Goal: Find specific page/section: Find specific page/section

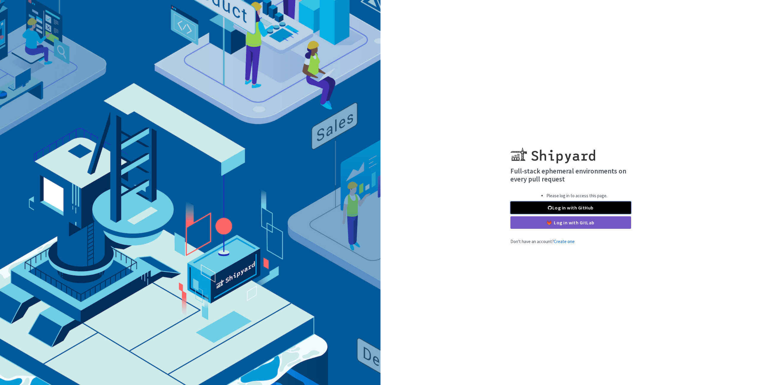
click at [553, 202] on link "Log in with GitHub" at bounding box center [571, 207] width 121 height 12
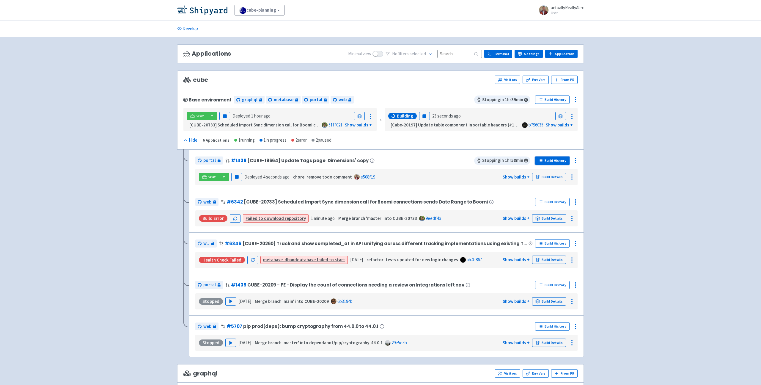
click at [559, 163] on link "Build History" at bounding box center [552, 160] width 34 height 8
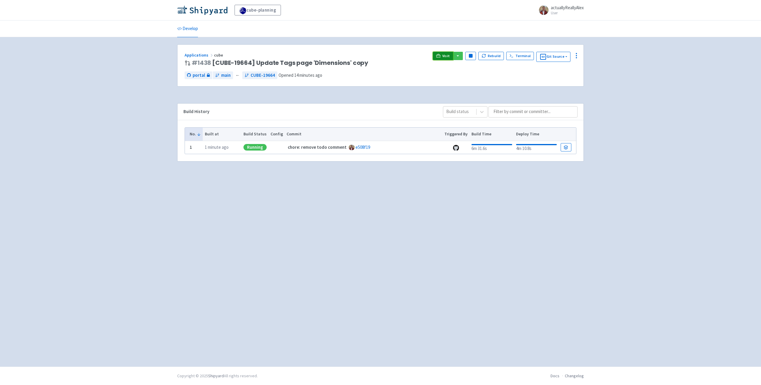
click at [449, 59] on link "Visit" at bounding box center [443, 56] width 20 height 8
click at [441, 55] on icon at bounding box center [438, 56] width 4 height 4
